Goal: Task Accomplishment & Management: Manage account settings

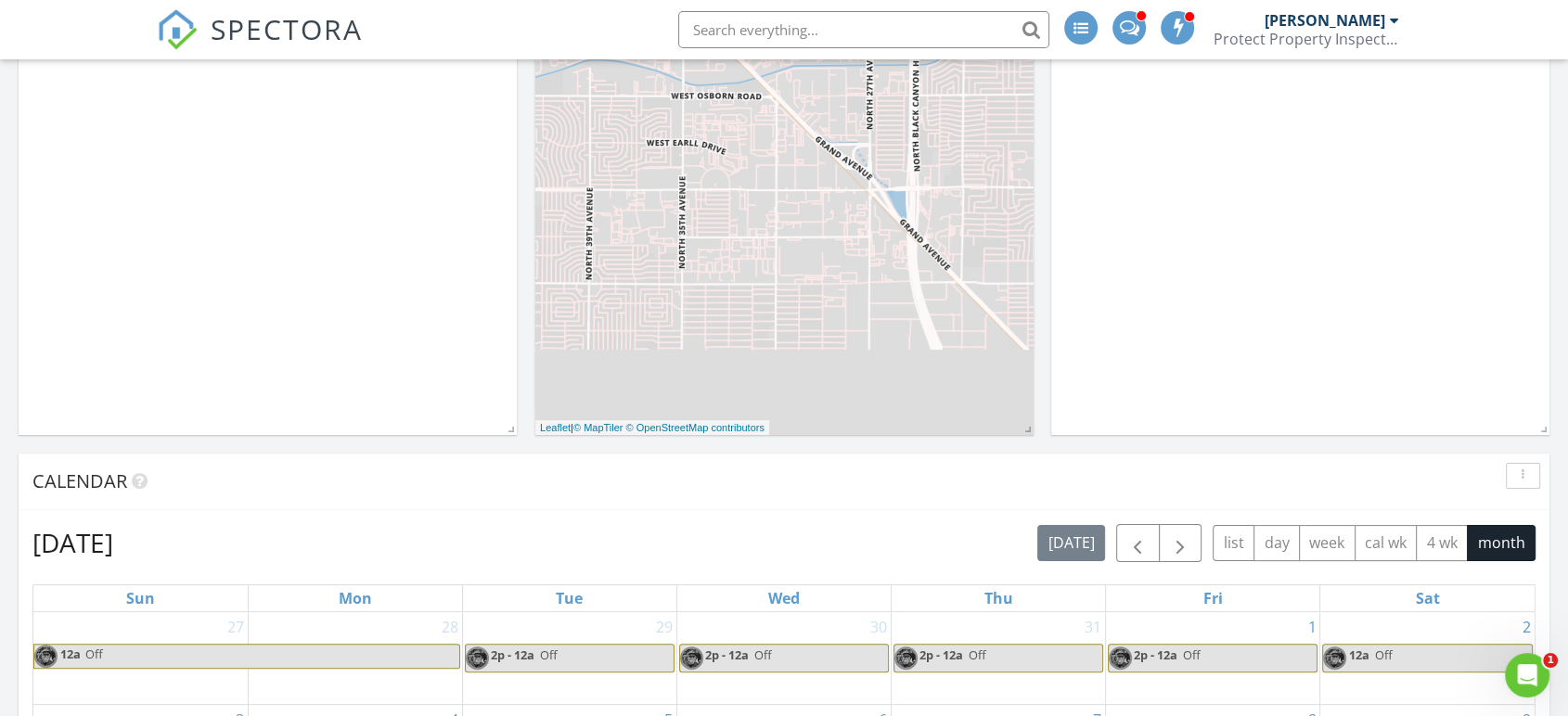
scroll to position [412, 0]
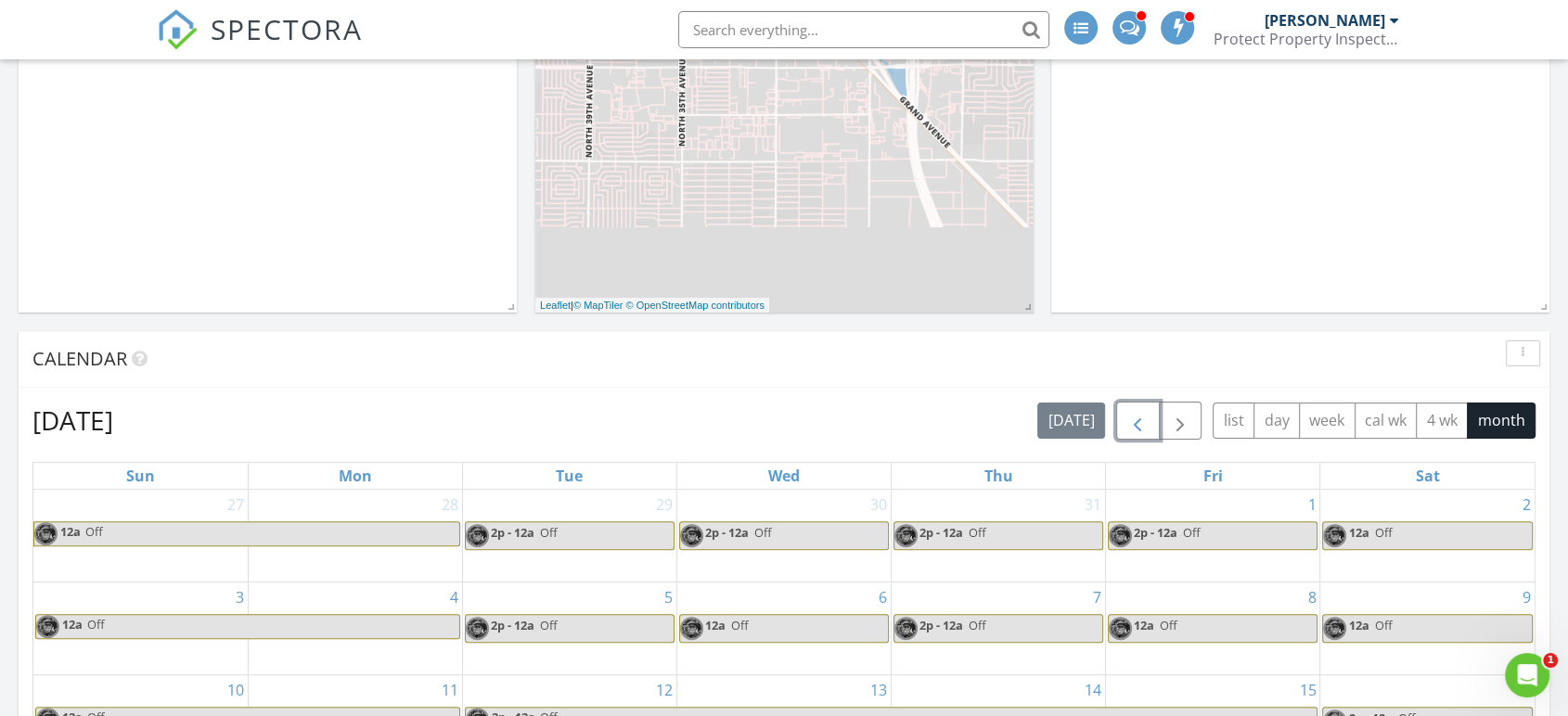
click at [1145, 431] on span "button" at bounding box center [1137, 421] width 22 height 22
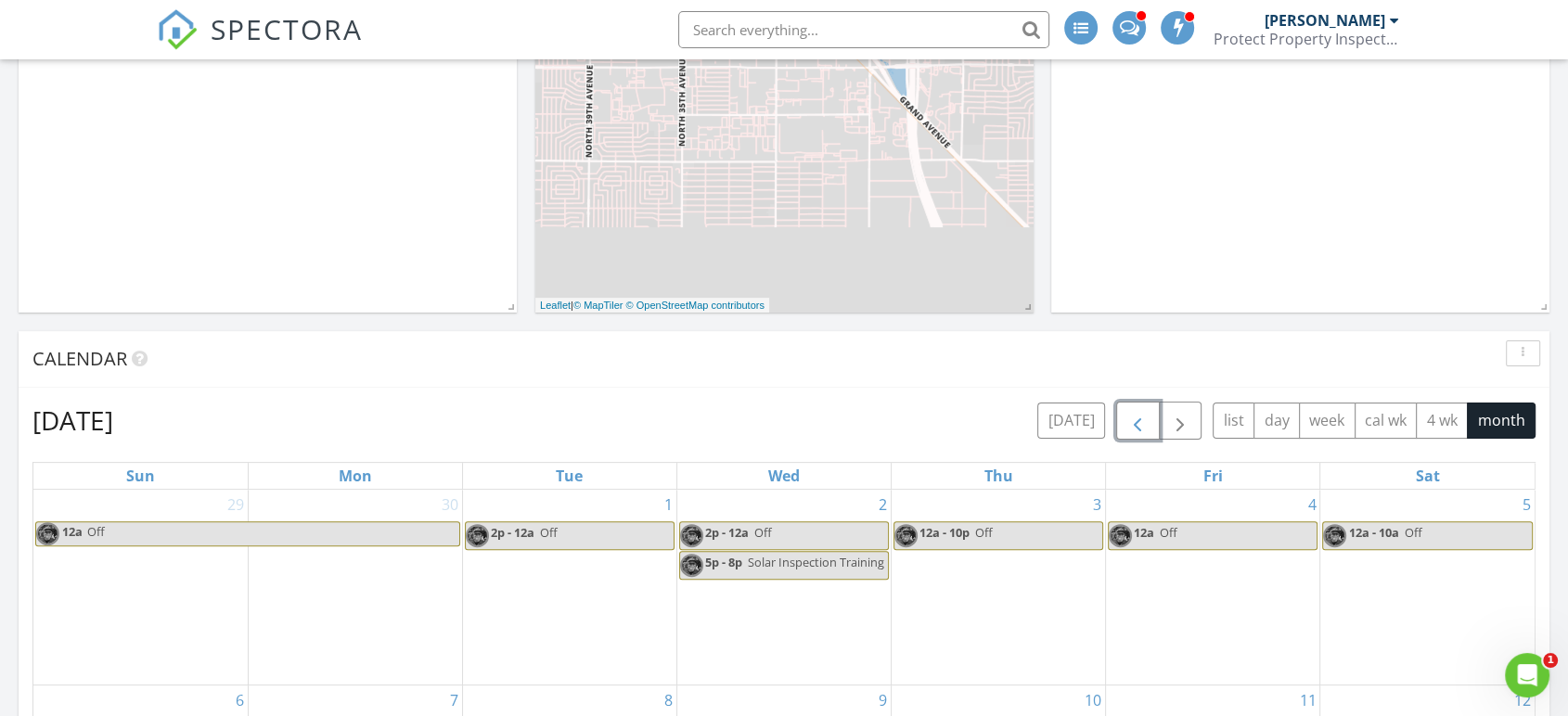
click at [1133, 417] on span "button" at bounding box center [1137, 421] width 22 height 22
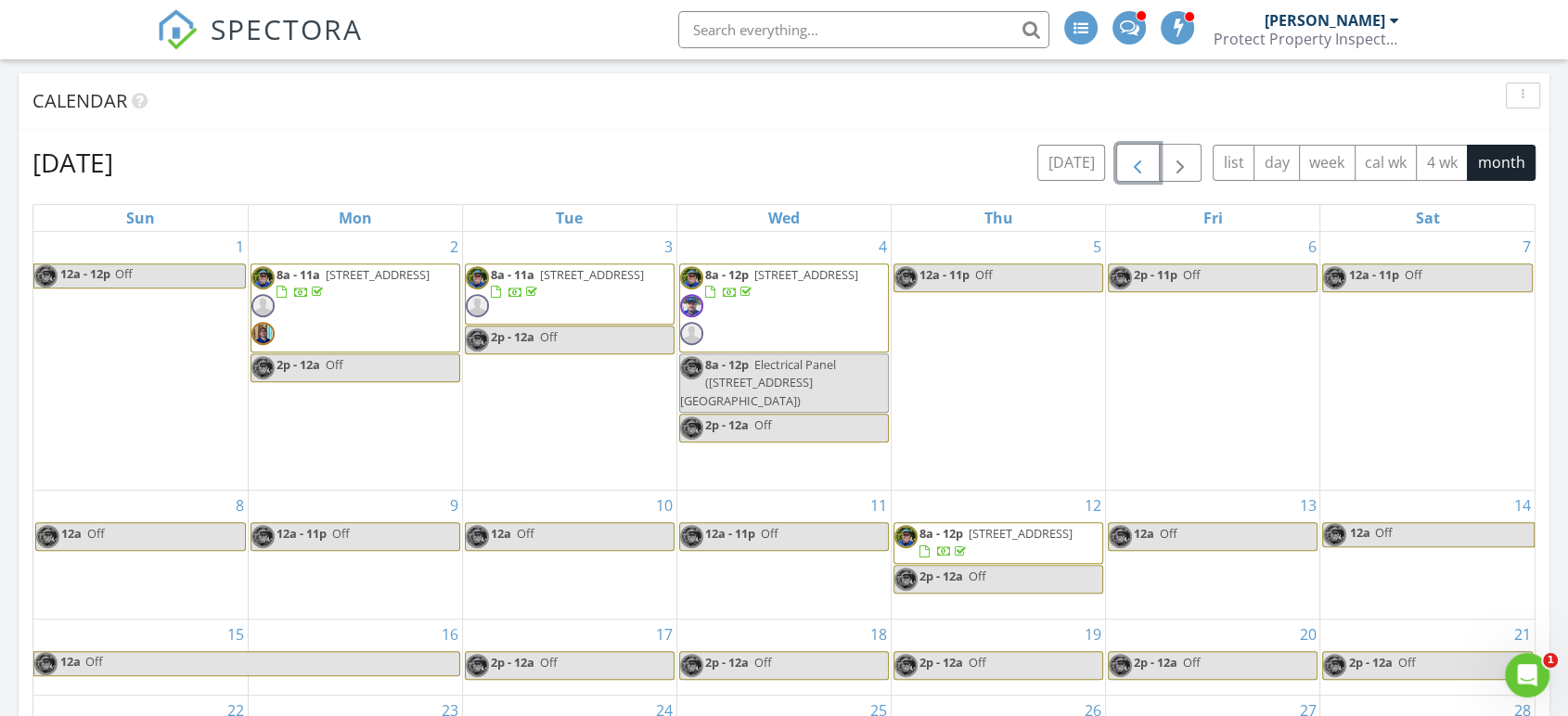
scroll to position [618, 0]
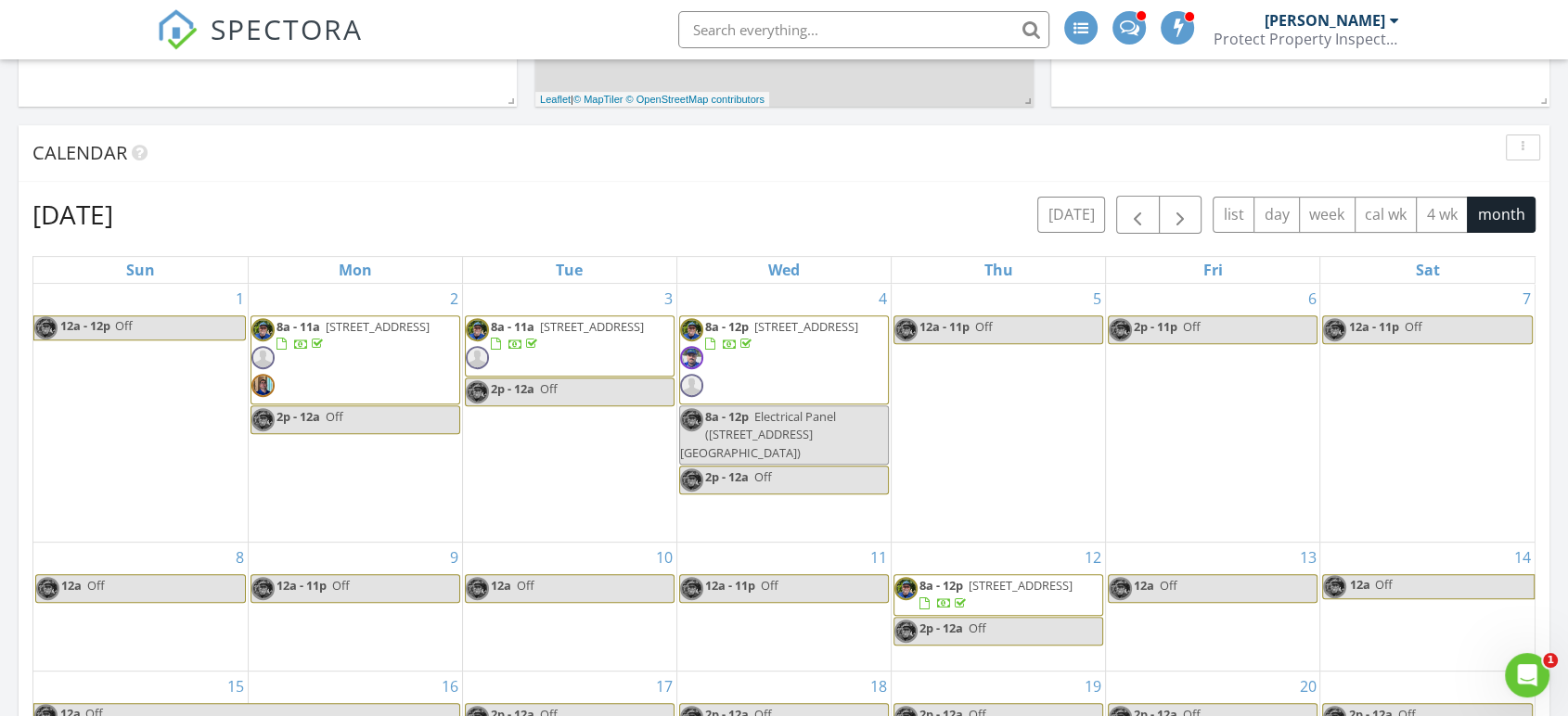
click at [1317, 33] on div "Protect Property Inspections" at bounding box center [1305, 39] width 185 height 19
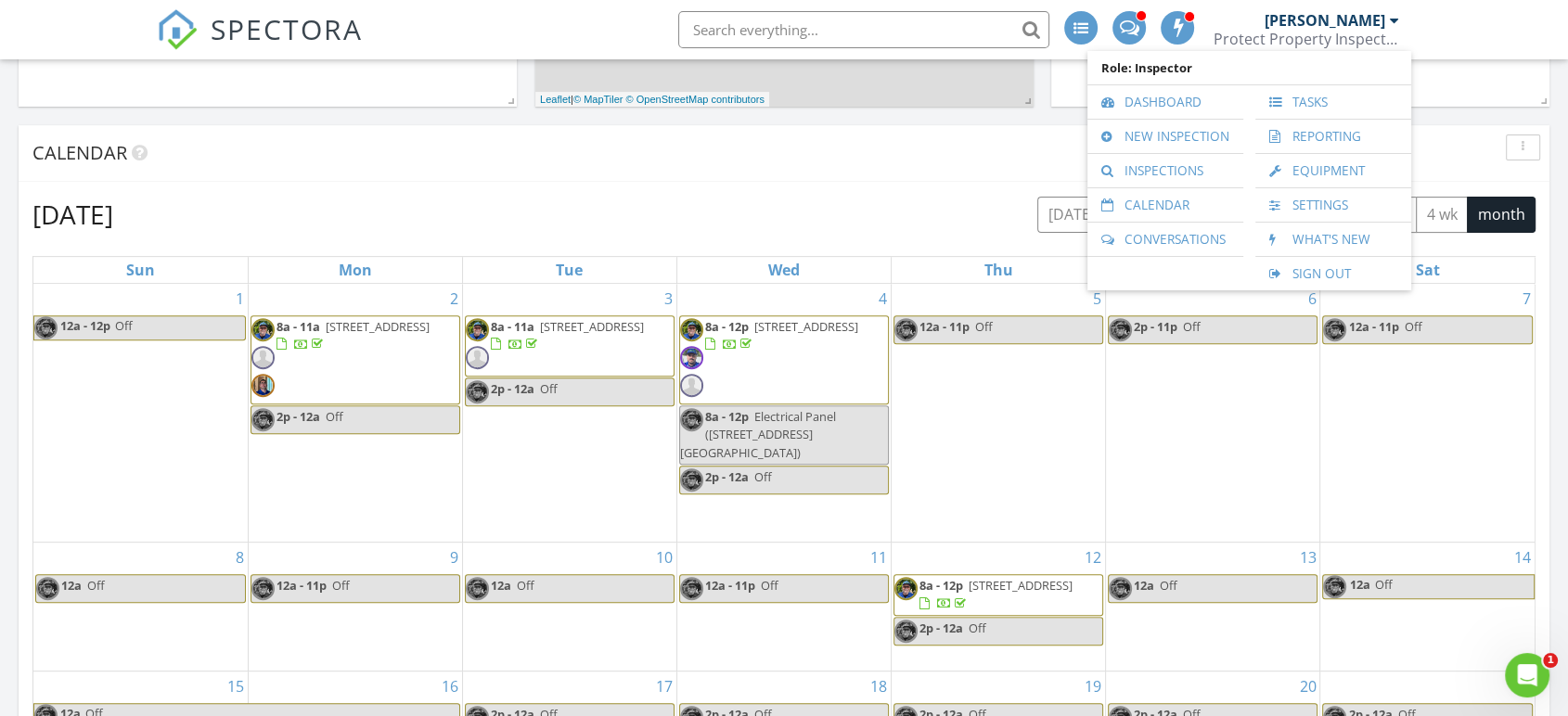
click at [727, 175] on div "Calendar" at bounding box center [784, 153] width 1530 height 57
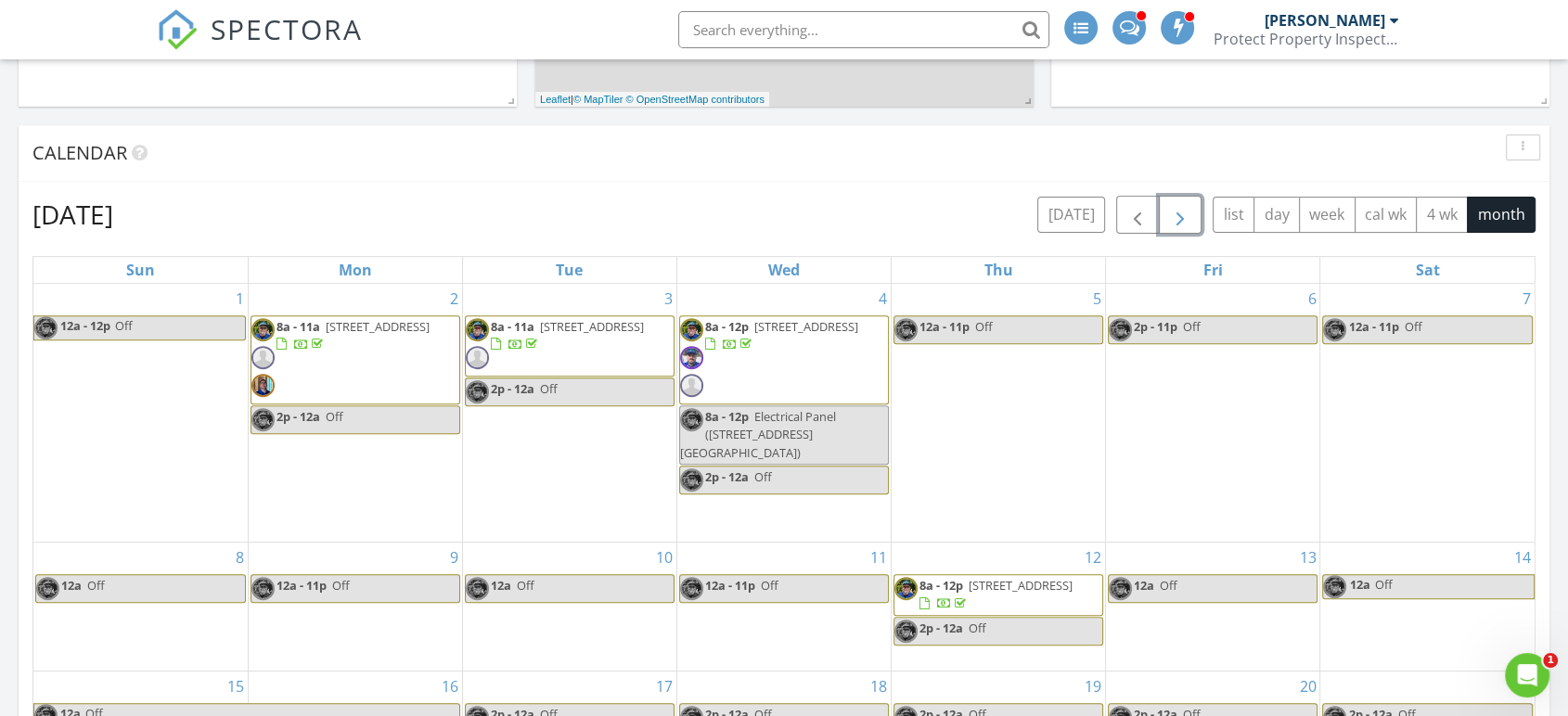
click at [1179, 213] on span "button" at bounding box center [1180, 215] width 22 height 22
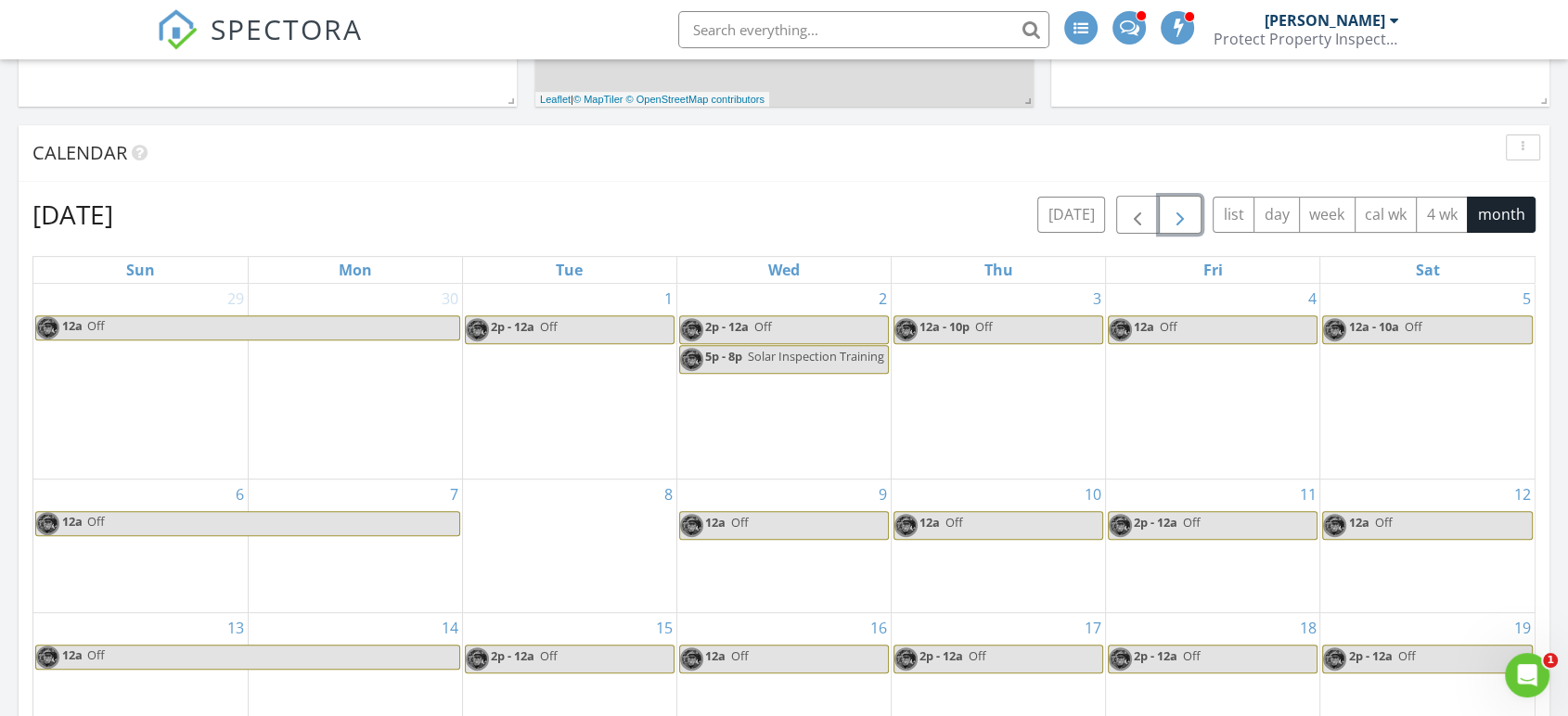
click at [1176, 212] on span "button" at bounding box center [1180, 215] width 22 height 22
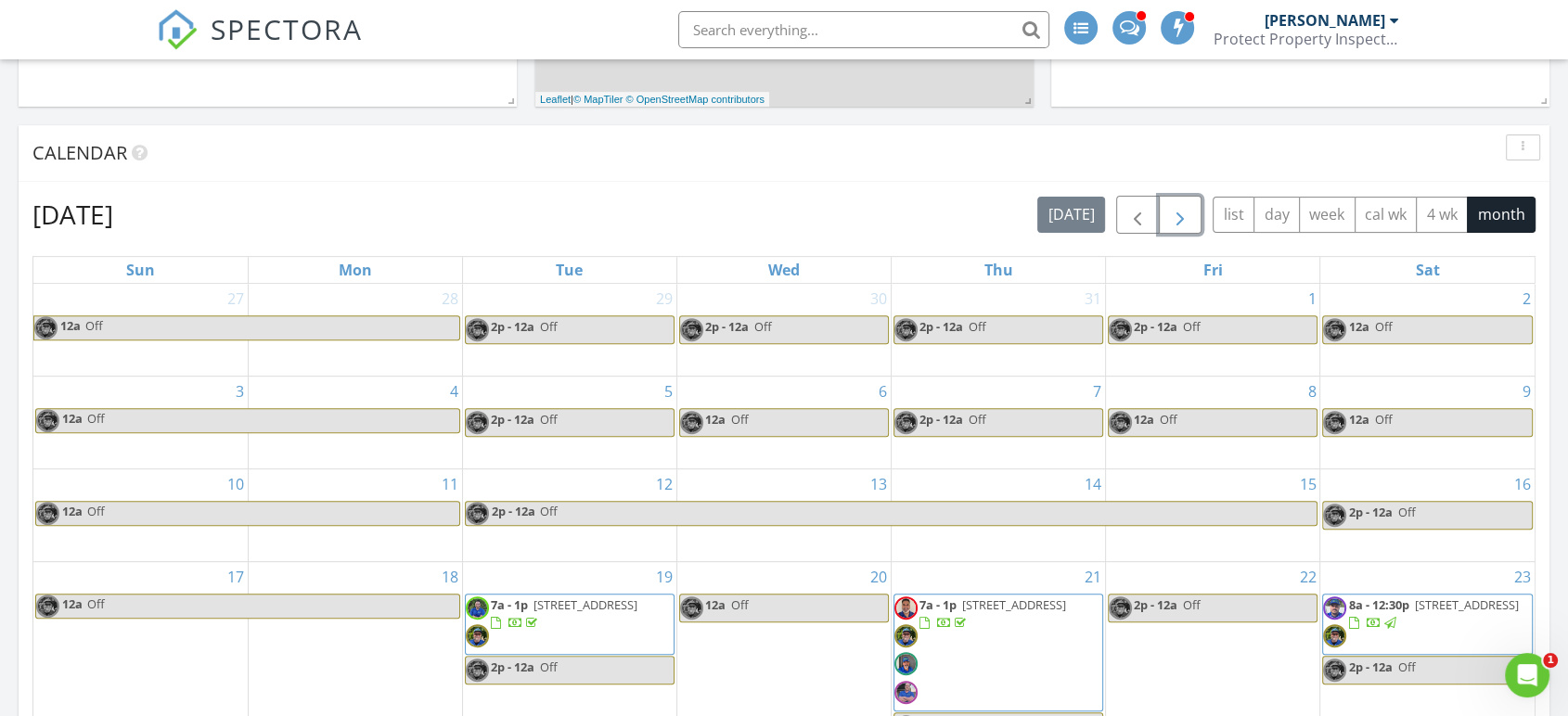
click at [1185, 217] on span "button" at bounding box center [1180, 215] width 22 height 22
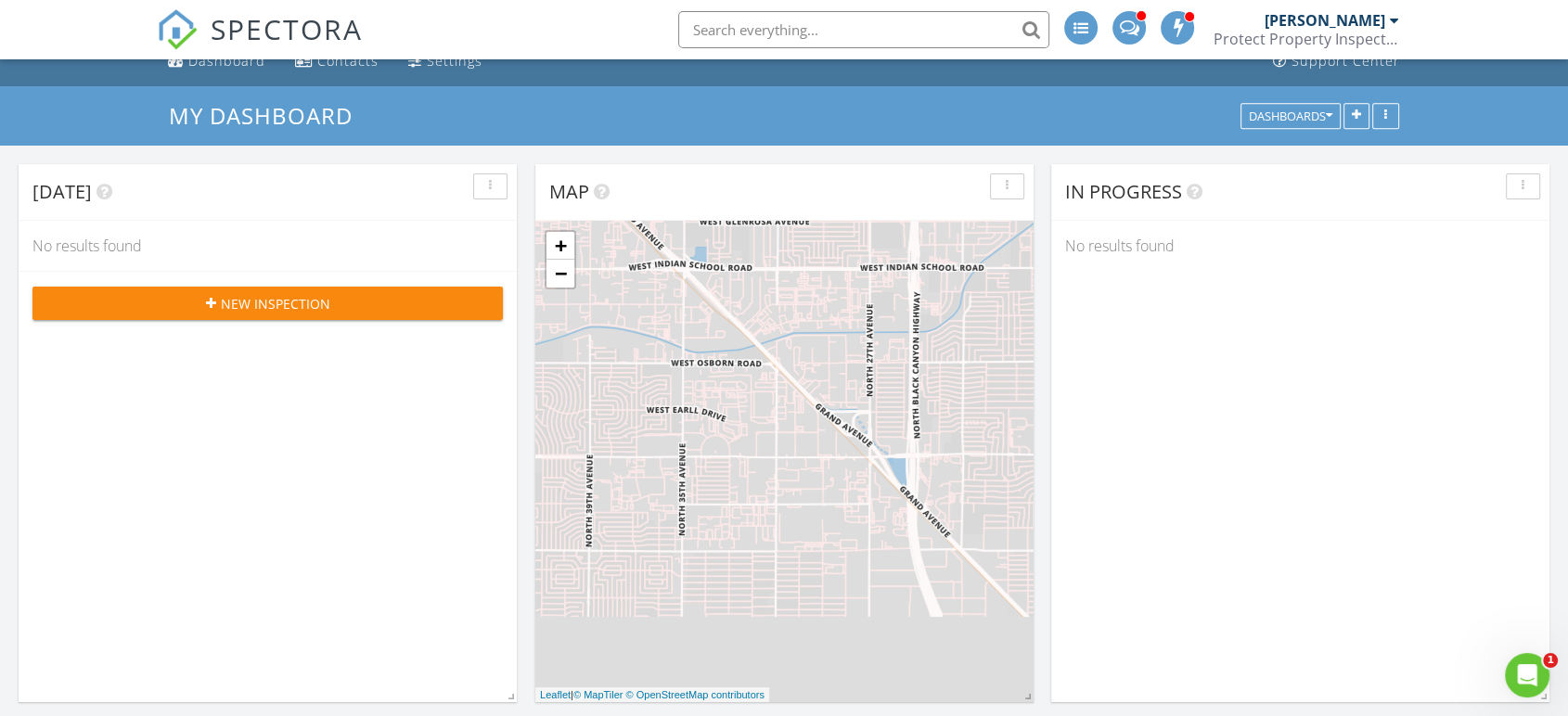
scroll to position [0, 0]
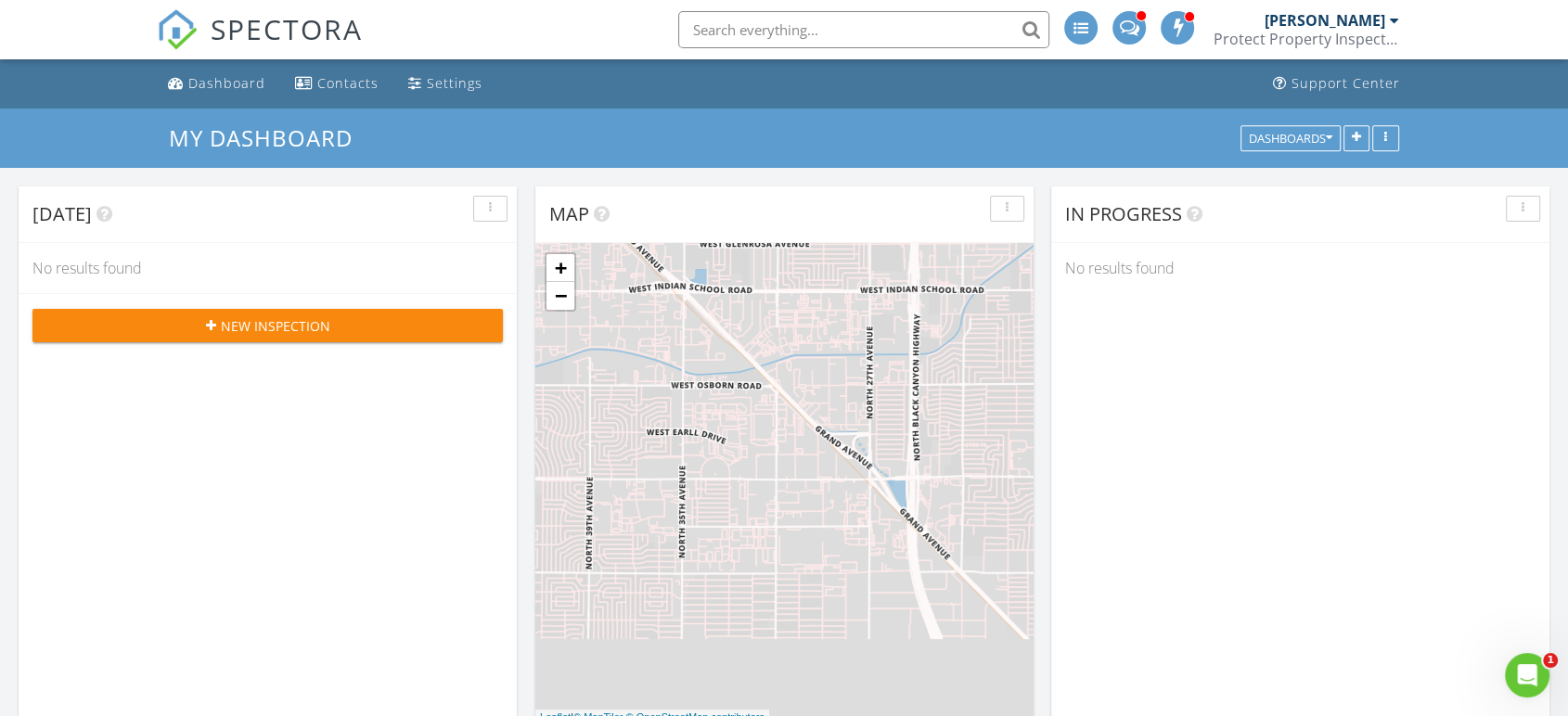
click at [1181, 27] on span at bounding box center [1178, 27] width 19 height 17
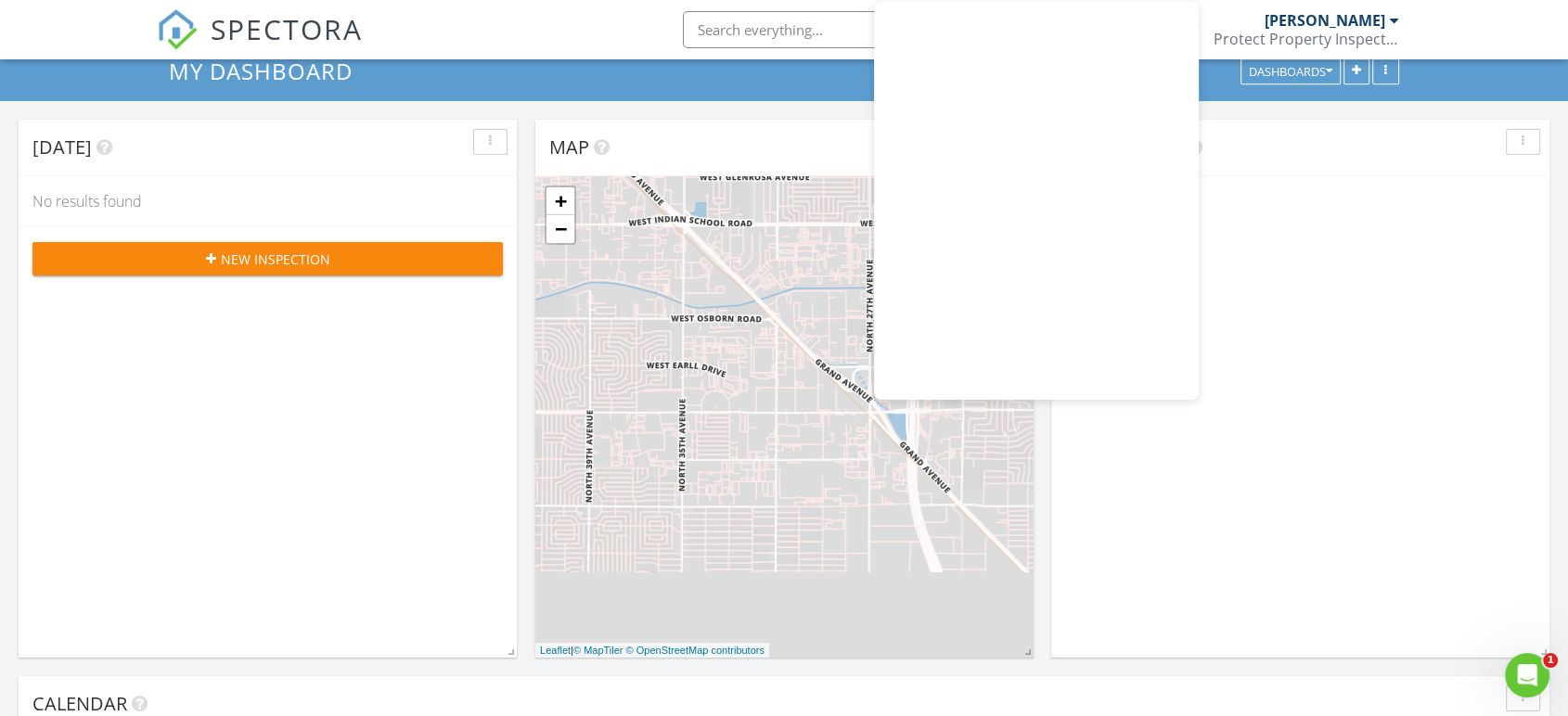
scroll to position [102, 0]
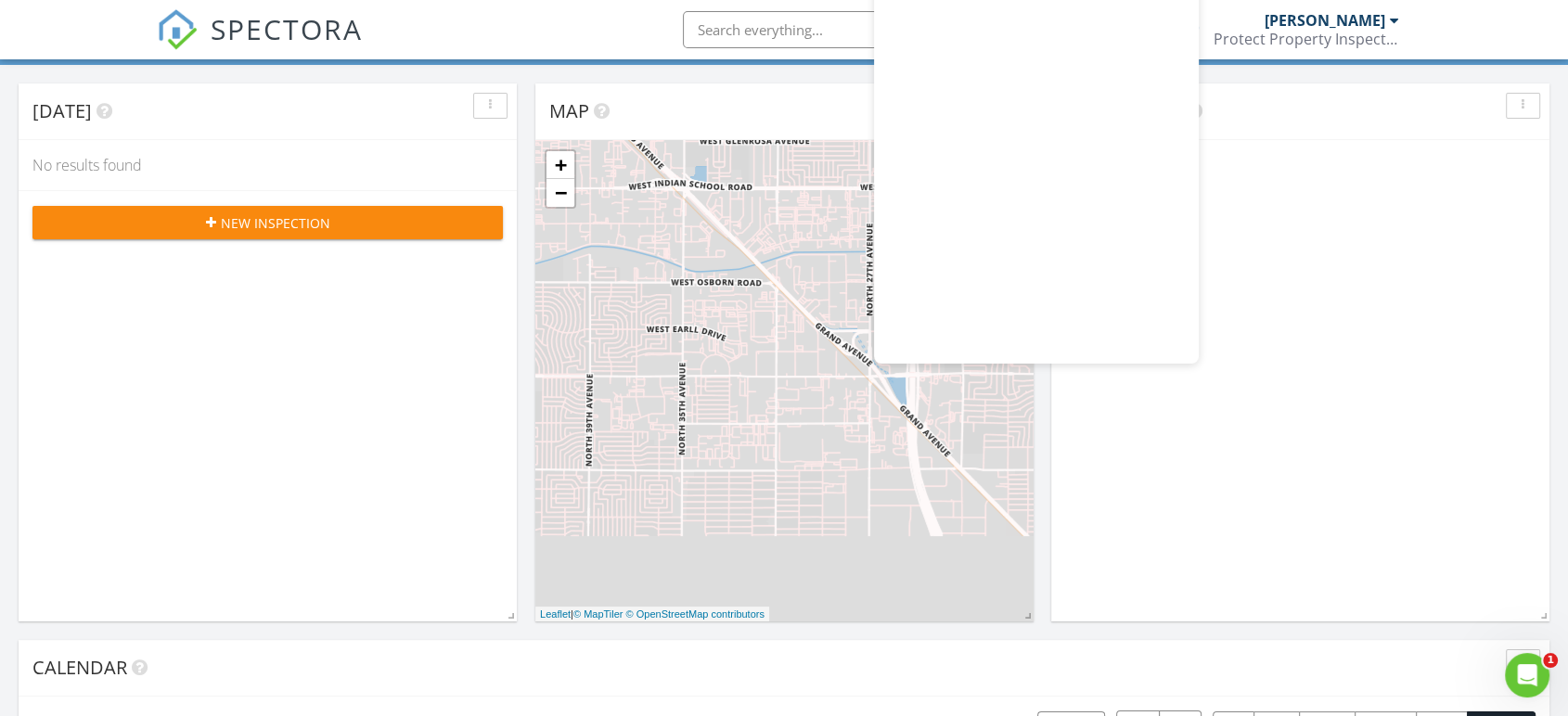
click at [1148, 432] on div "In Progress No results found" at bounding box center [1299, 352] width 498 height 538
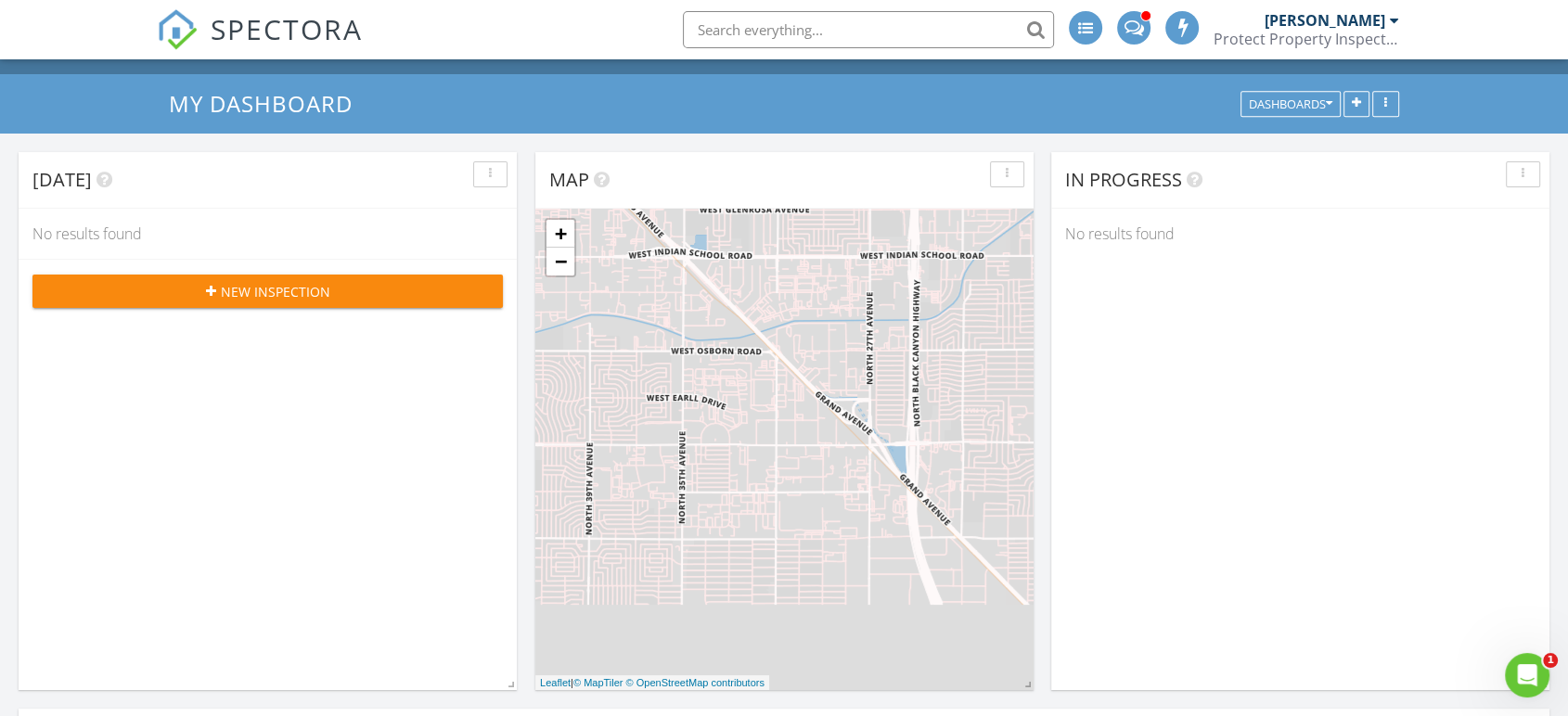
scroll to position [0, 0]
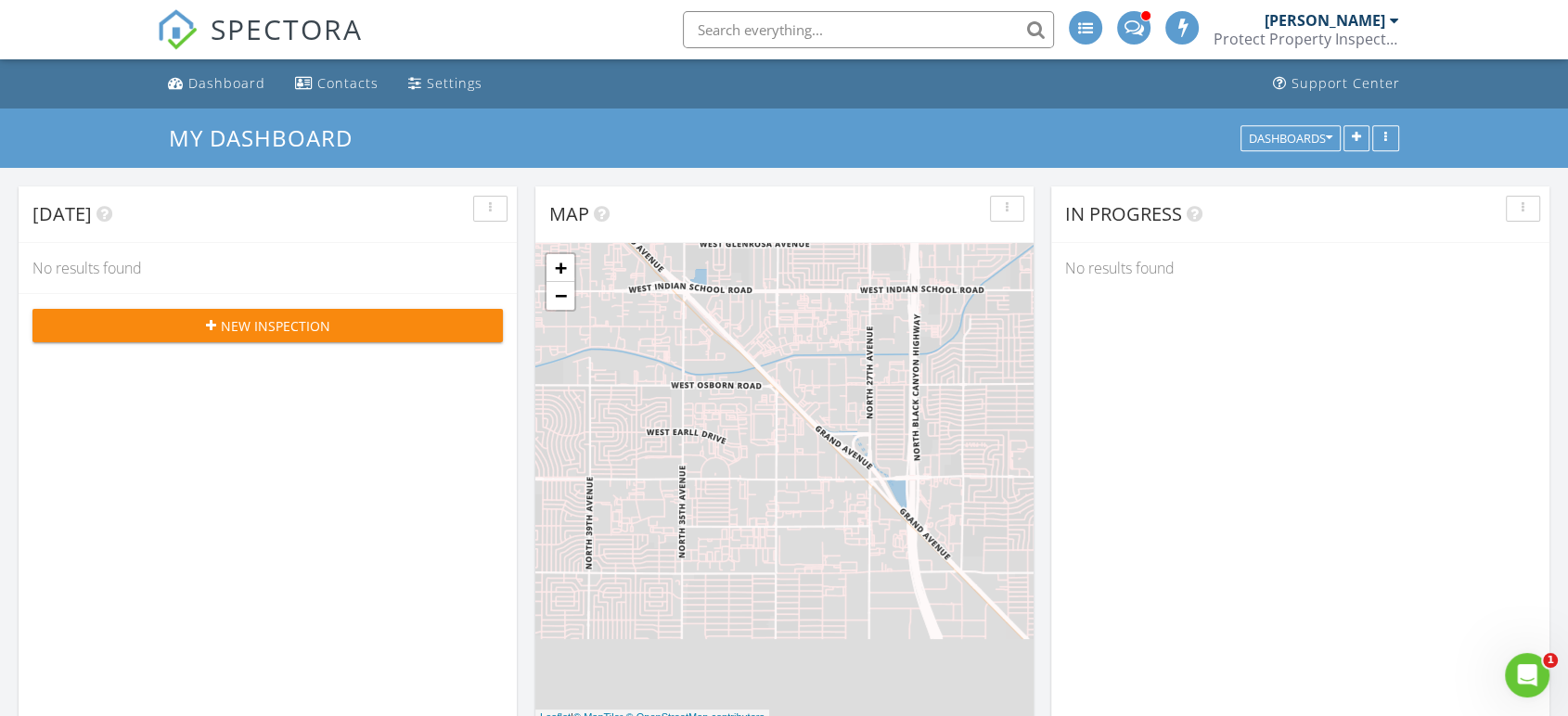
click at [1305, 44] on div "Protect Property Inspections" at bounding box center [1305, 39] width 185 height 19
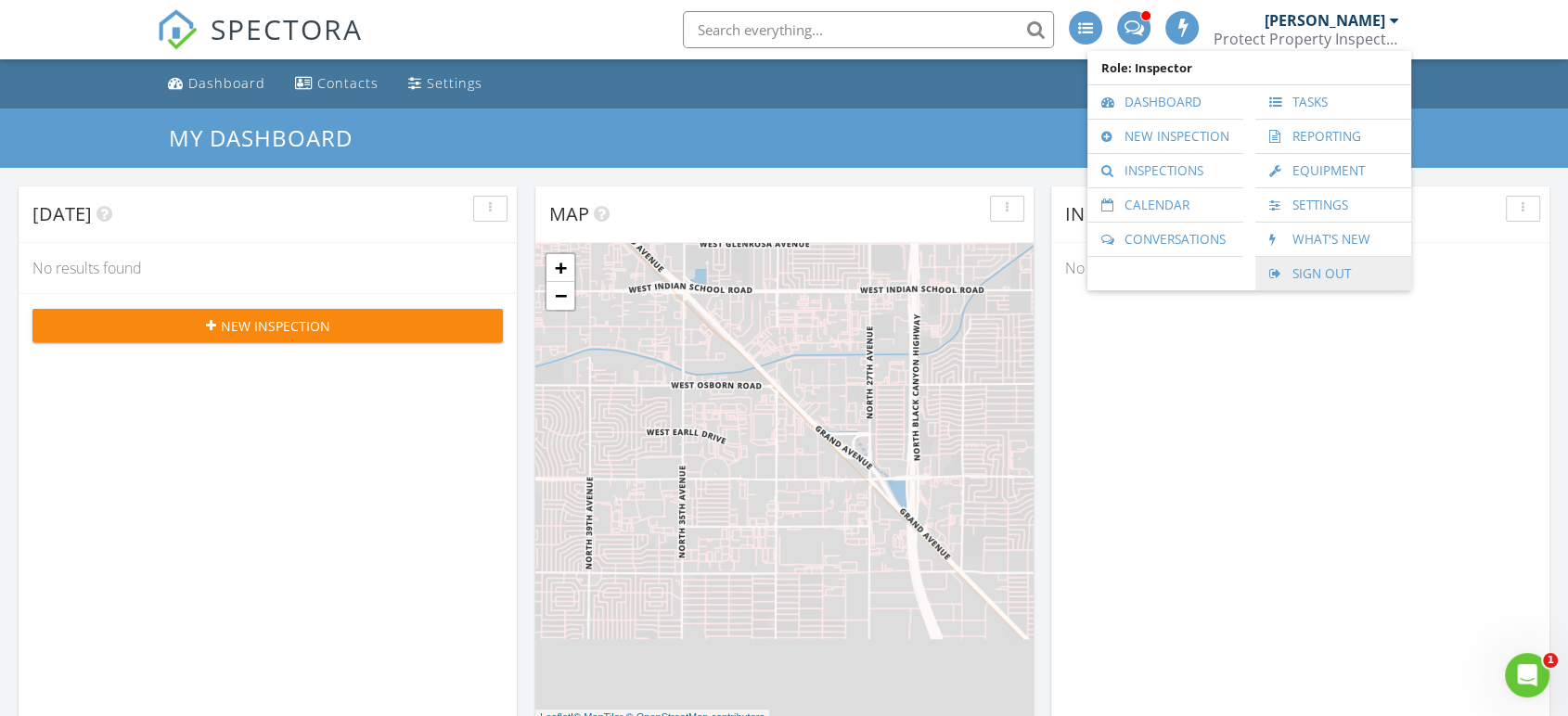
click at [1301, 268] on link "Sign Out" at bounding box center [1333, 273] width 137 height 34
